Goal: Download file/media

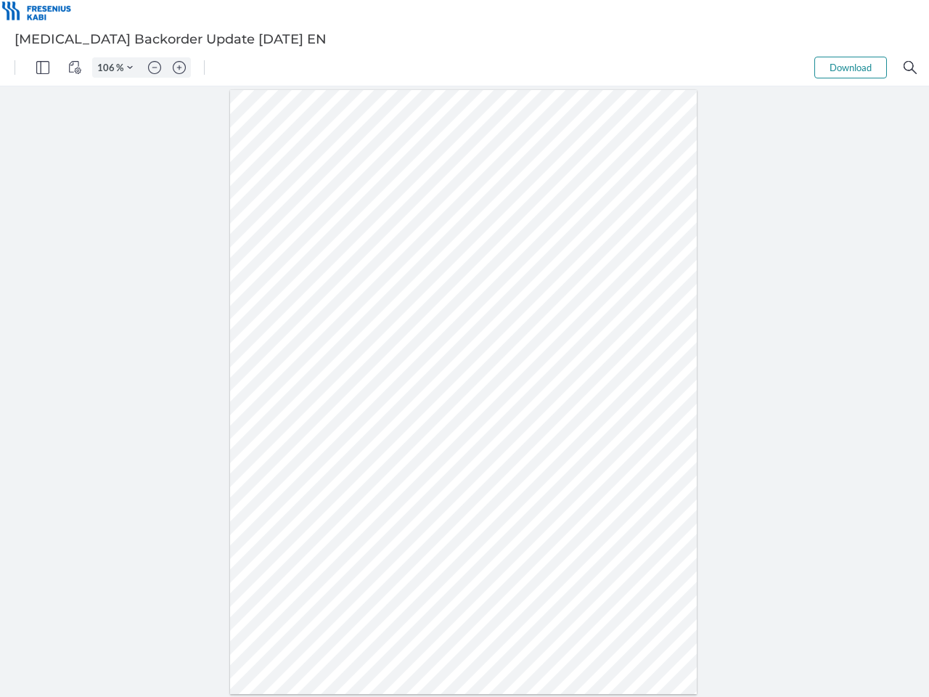
click at [43, 68] on img "Panel" at bounding box center [42, 67] width 13 height 13
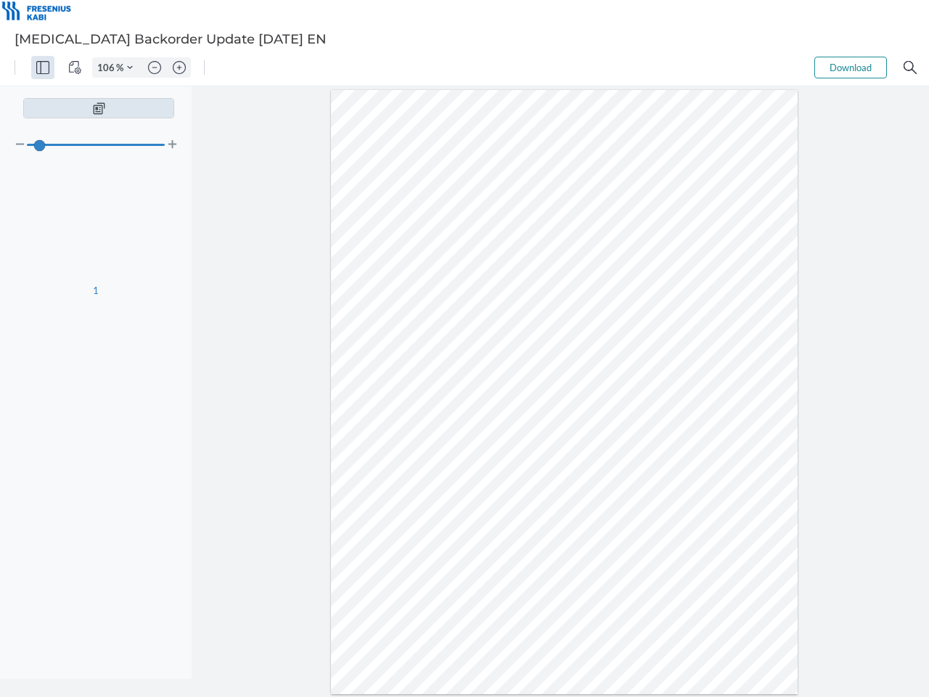
click at [75, 68] on img "View Controls" at bounding box center [74, 67] width 13 height 13
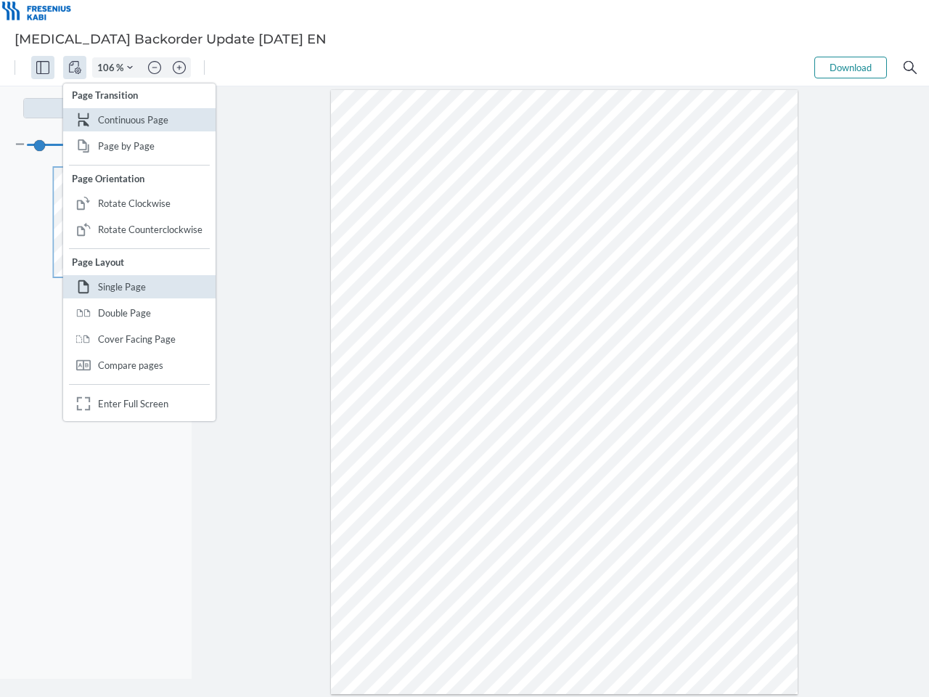
click at [108, 68] on input "106" at bounding box center [104, 67] width 23 height 13
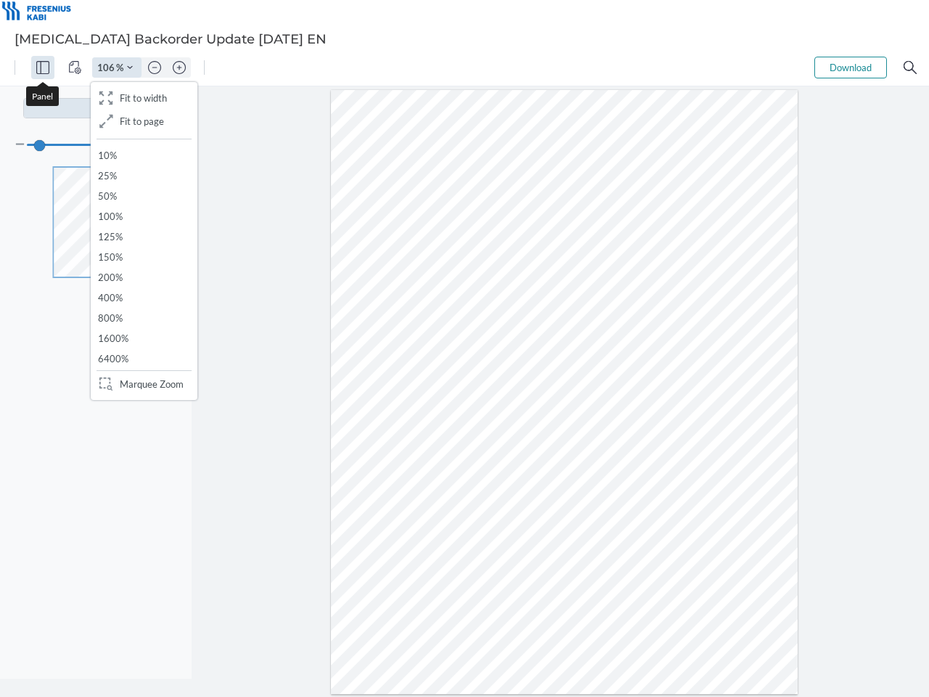
click at [130, 68] on img "Zoom Controls" at bounding box center [130, 68] width 6 height 6
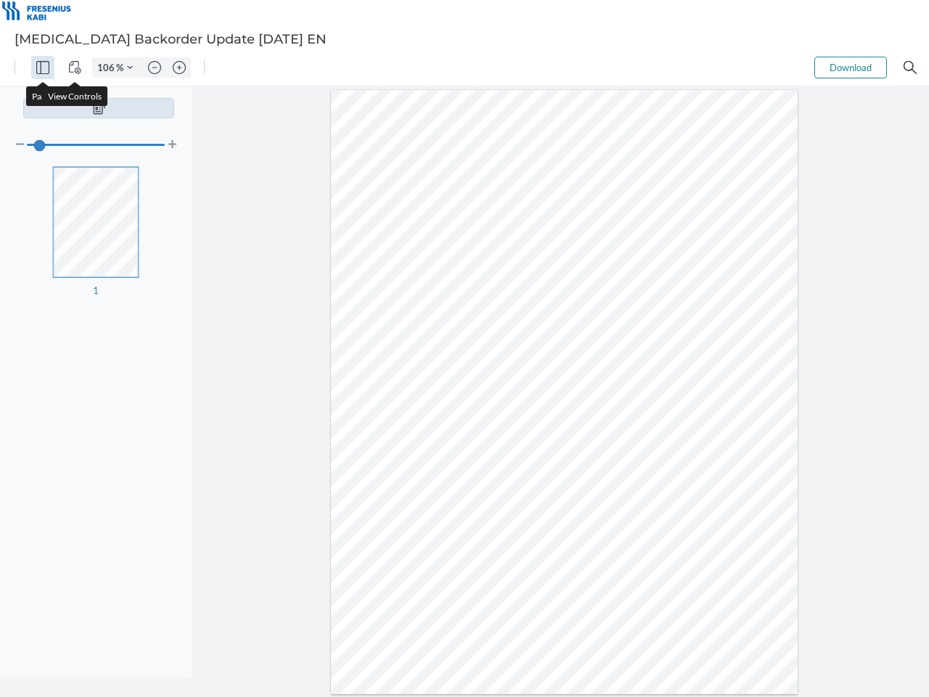
click at [155, 68] on img "Zoom out" at bounding box center [154, 67] width 13 height 13
click at [179, 68] on img "Zoom in" at bounding box center [179, 67] width 13 height 13
type input "106"
click at [851, 68] on button "Download" at bounding box center [851, 68] width 73 height 22
click at [910, 68] on img "Search" at bounding box center [910, 67] width 13 height 13
